Goal: Information Seeking & Learning: Learn about a topic

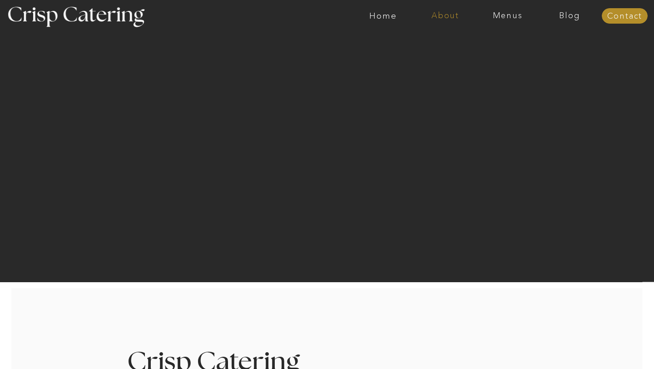
click at [443, 16] on nav "About" at bounding box center [445, 15] width 62 height 9
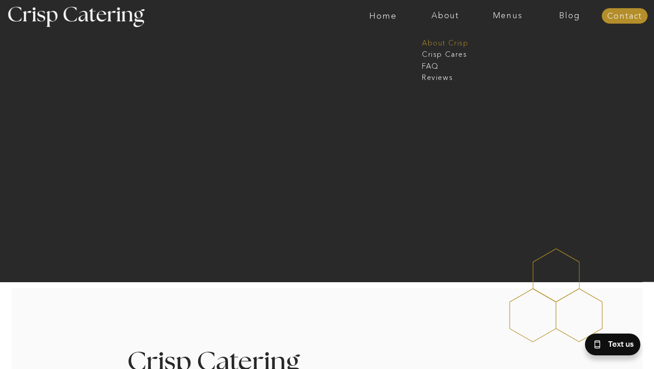
click at [432, 41] on nav "About Crisp" at bounding box center [448, 42] width 52 height 9
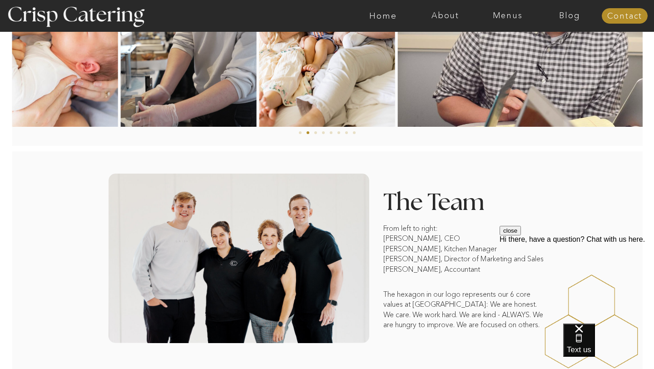
scroll to position [614, 0]
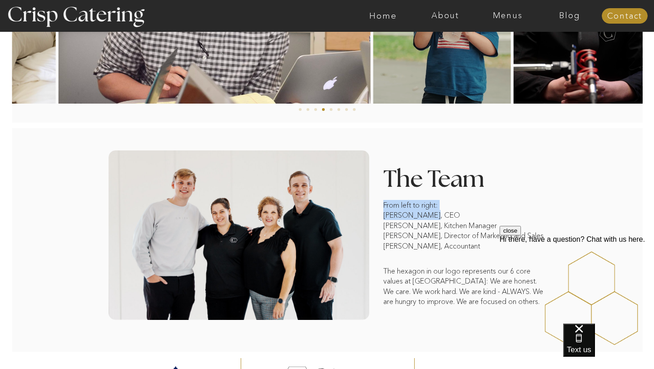
drag, startPoint x: 380, startPoint y: 215, endPoint x: 428, endPoint y: 215, distance: 47.7
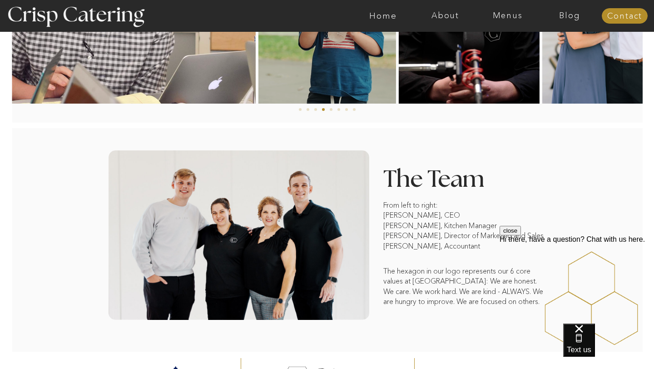
click at [428, 215] on p "From left to right: [PERSON_NAME], CEO [PERSON_NAME], Kitchen Manager [PERSON_N…" at bounding box center [465, 238] width 163 height 77
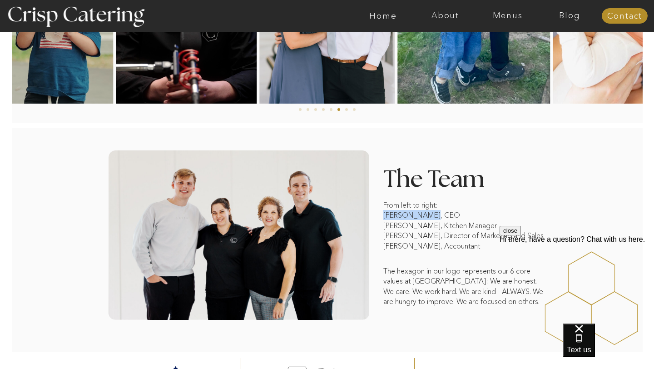
drag, startPoint x: 429, startPoint y: 216, endPoint x: 384, endPoint y: 215, distance: 44.6
click at [384, 215] on p "From left to right: [PERSON_NAME], CEO [PERSON_NAME], Kitchen Manager [PERSON_N…" at bounding box center [465, 238] width 163 height 77
copy p "[PERSON_NAME]"
